Goal: Navigation & Orientation: Find specific page/section

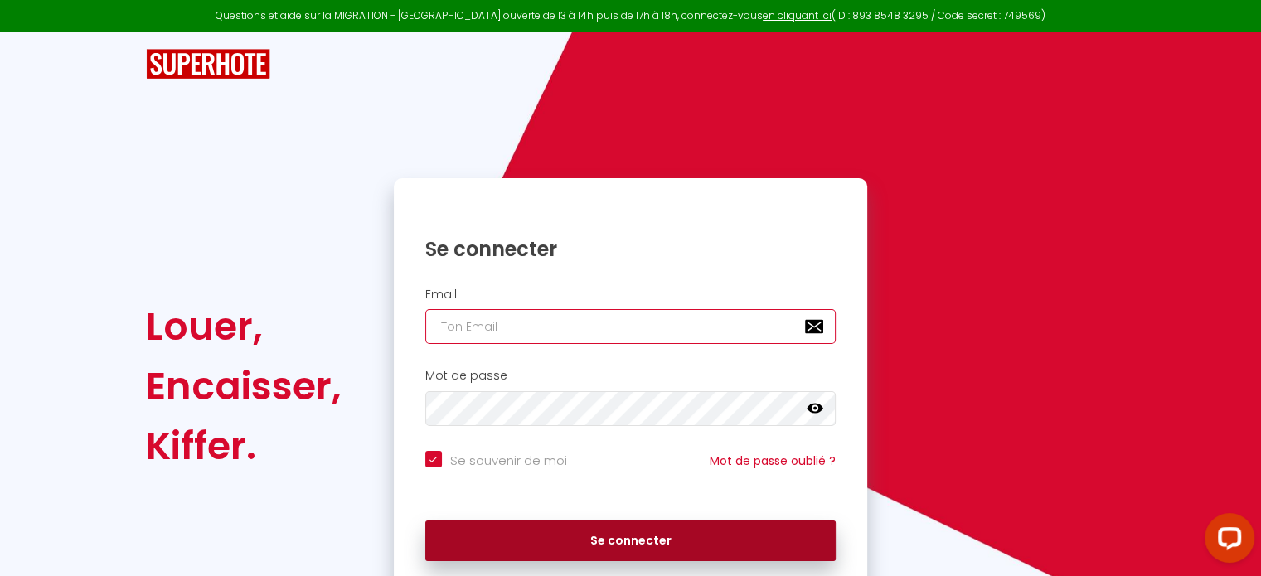
type input "[PERSON_NAME][EMAIL_ADDRESS][DOMAIN_NAME]"
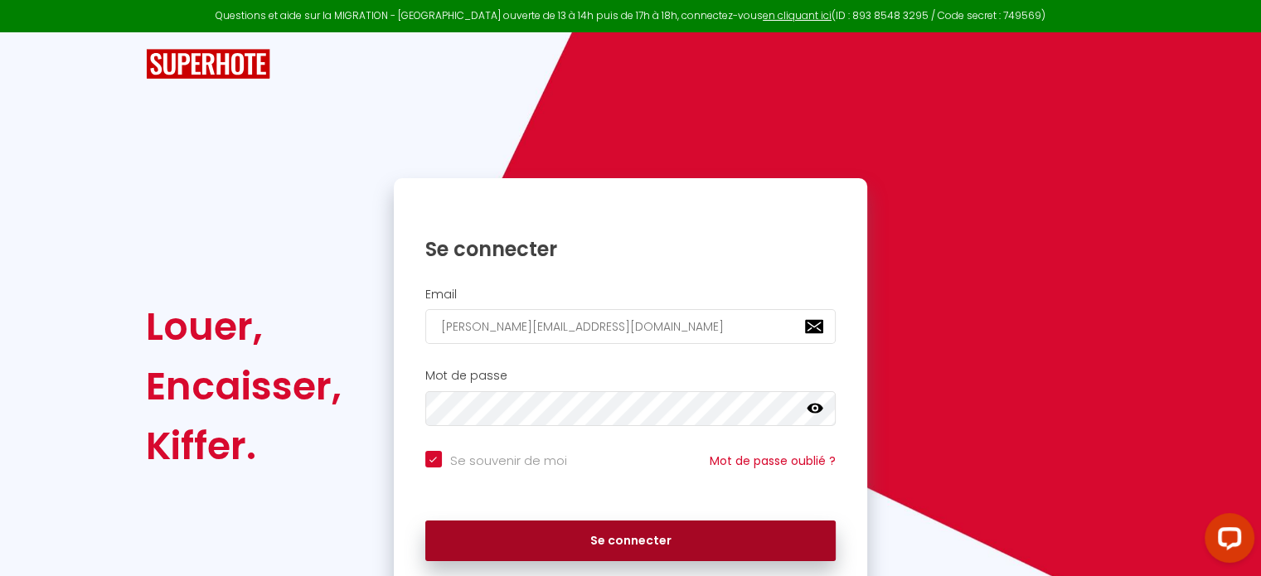
click at [629, 542] on button "Se connecter" at bounding box center [630, 541] width 411 height 41
checkbox input "true"
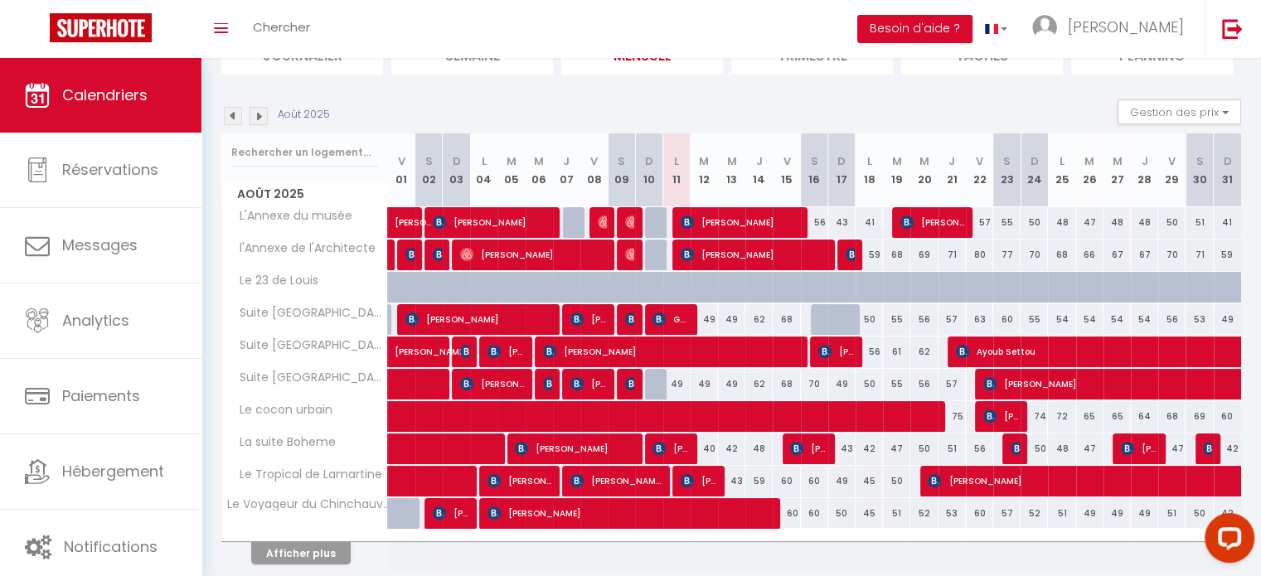
scroll to position [199, 0]
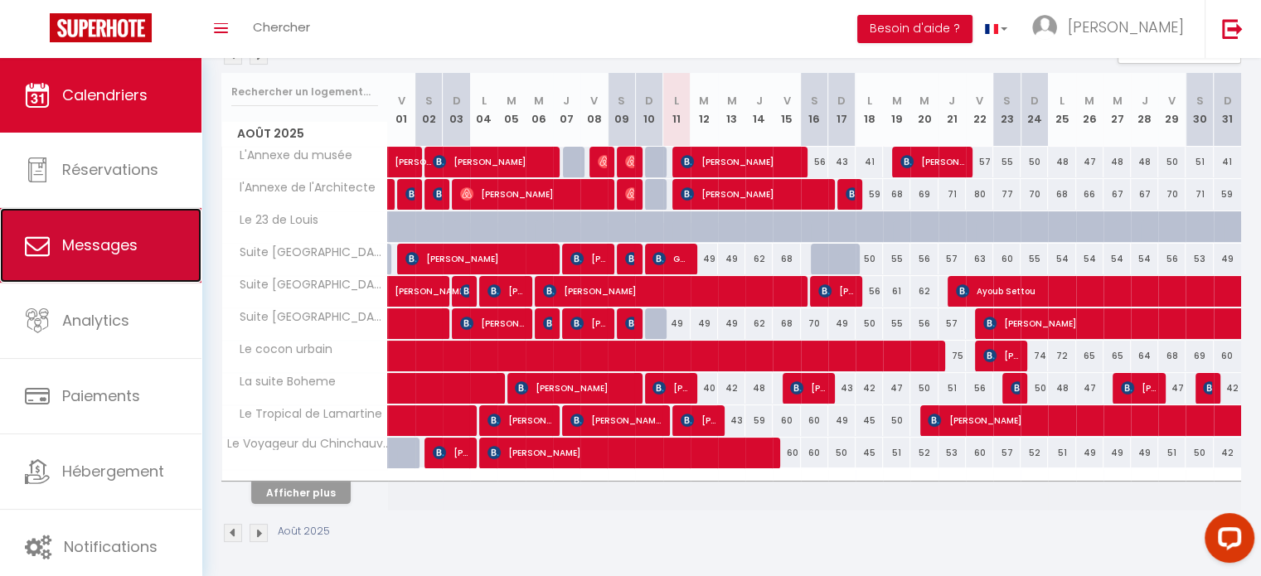
click at [150, 230] on link "Messages" at bounding box center [100, 245] width 201 height 75
select select "message"
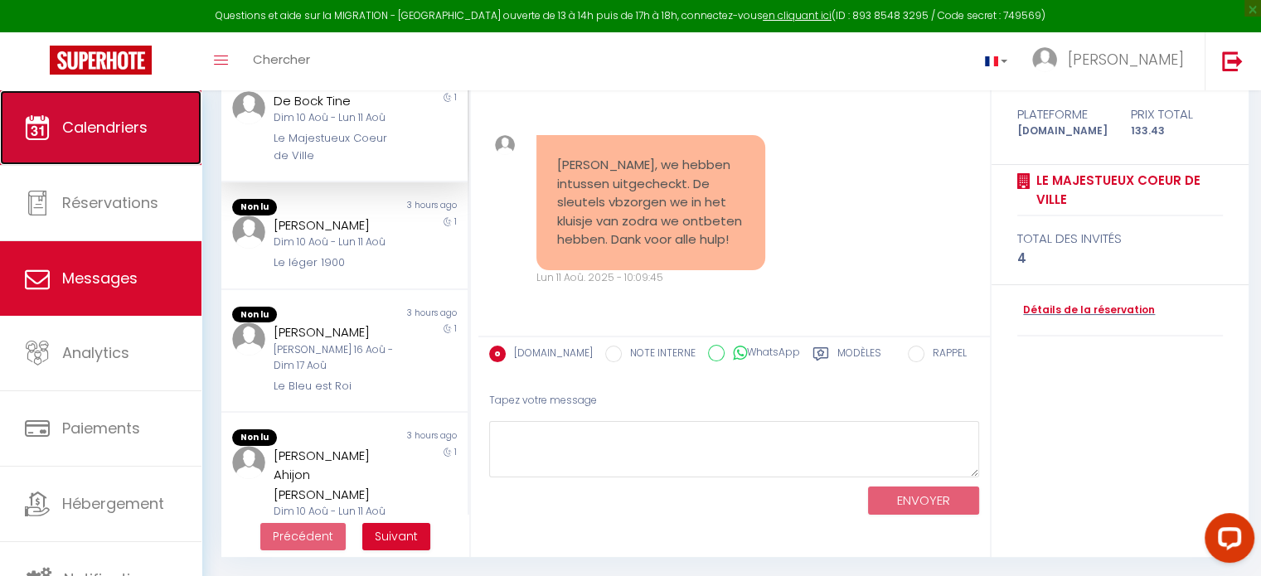
click at [119, 137] on span "Calendriers" at bounding box center [104, 127] width 85 height 21
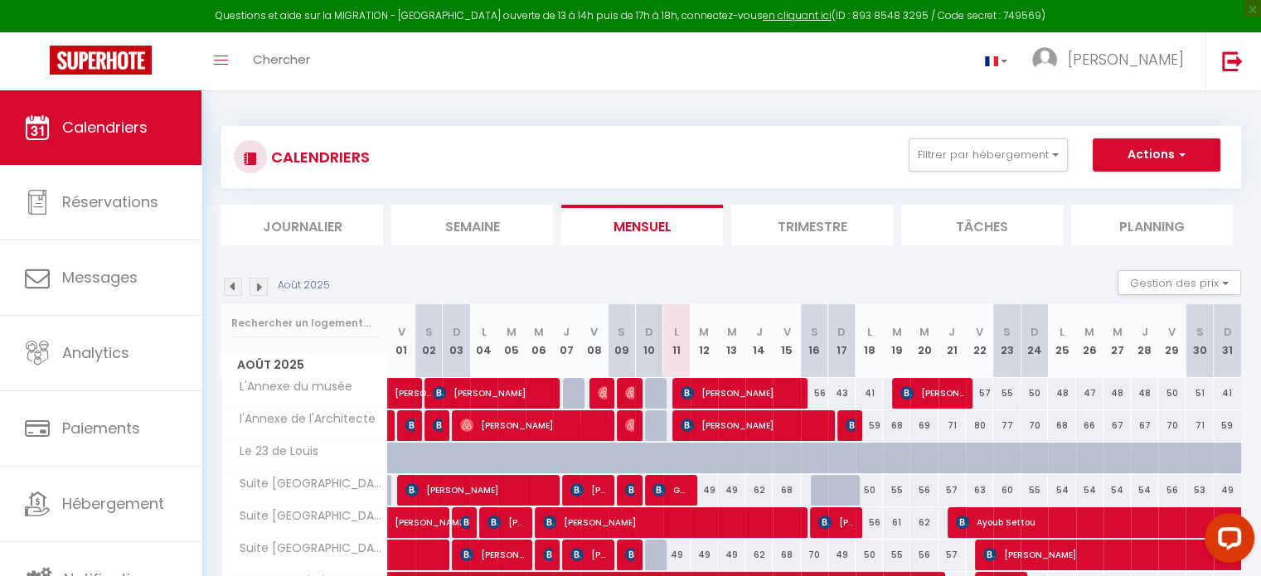
click at [283, 206] on li "Journalier" at bounding box center [302, 225] width 162 height 41
